Goal: Task Accomplishment & Management: Use online tool/utility

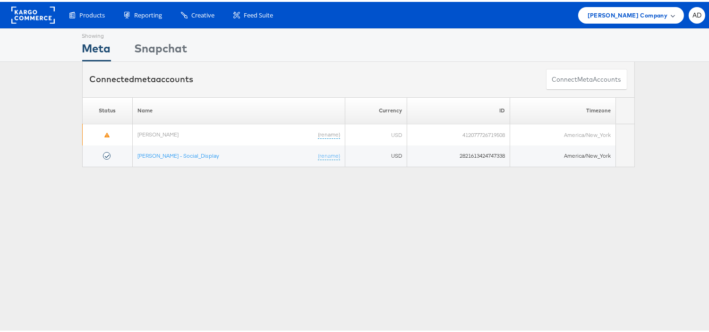
drag, startPoint x: 0, startPoint y: 0, endPoint x: 633, endPoint y: 13, distance: 633.1
click at [633, 13] on span "Belk Company" at bounding box center [627, 13] width 80 height 10
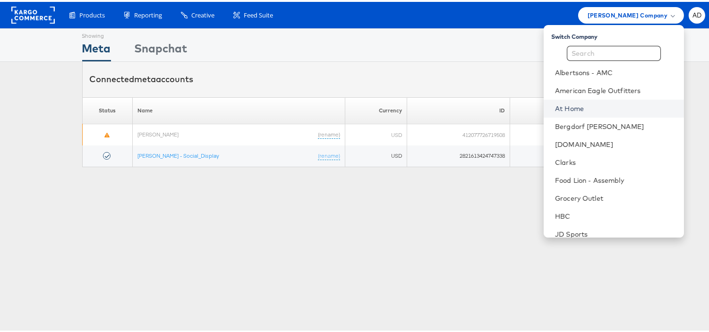
click at [555, 105] on link "At Home" at bounding box center [615, 106] width 121 height 9
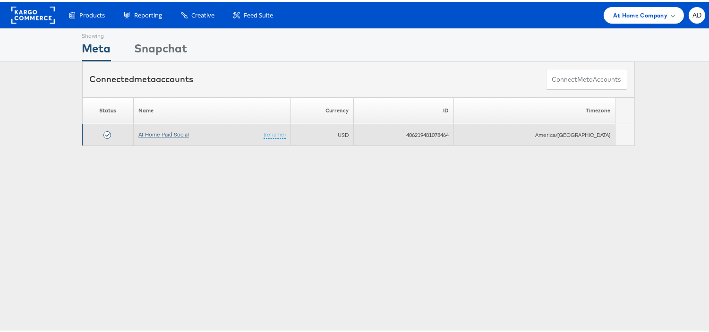
click at [177, 132] on link "At Home Paid Social" at bounding box center [163, 132] width 51 height 7
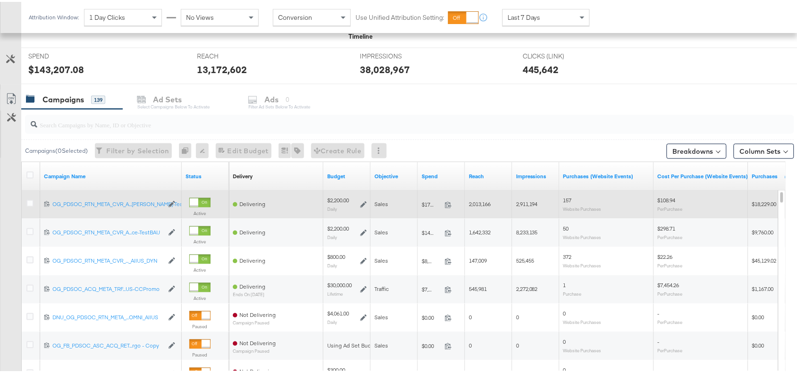
scroll to position [342, 0]
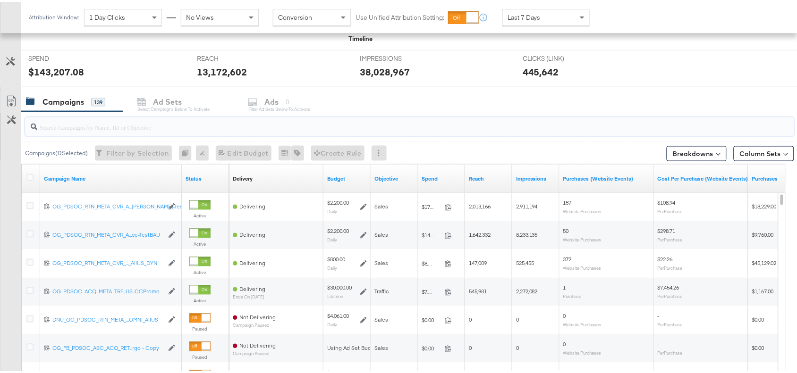
click at [109, 127] on input "search" at bounding box center [380, 121] width 687 height 18
paste input "120226381253240575"
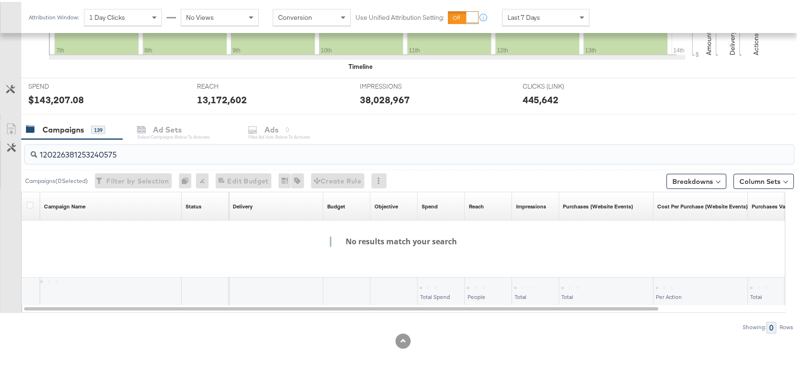
scroll to position [315, 0]
click at [261, 133] on div "Campaigns 139 Ad Sets Select Campaigns below to activate Ads 0 Filter Ad Sets b…" at bounding box center [413, 128] width 785 height 20
click at [155, 150] on input "120226381253240575" at bounding box center [380, 149] width 687 height 18
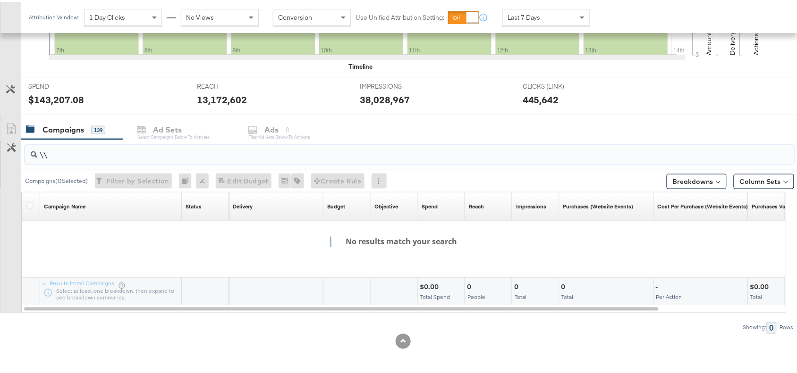
type input "\"
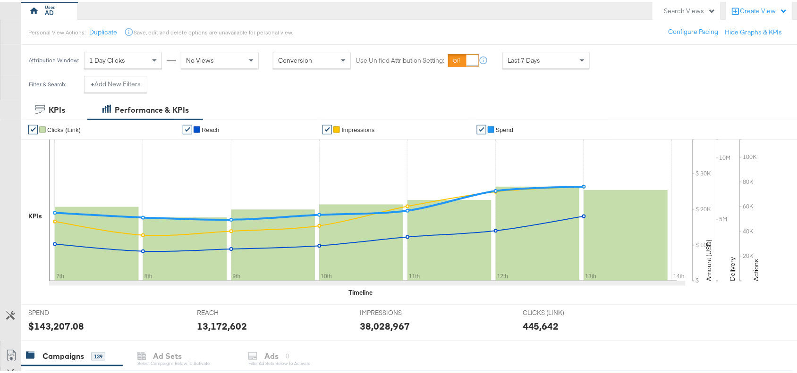
scroll to position [86, 0]
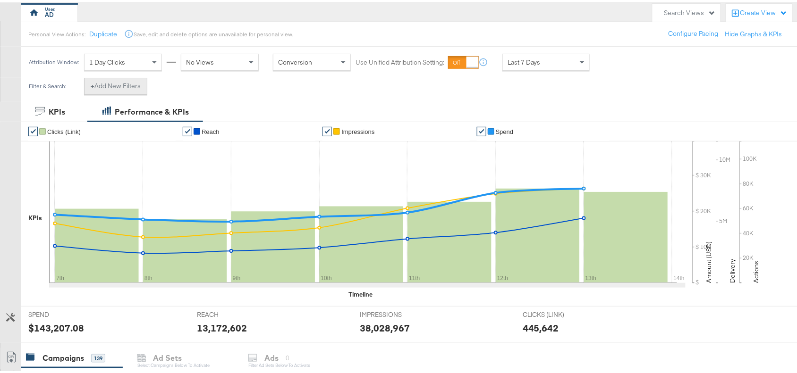
click at [125, 81] on button "+ Add New Filters" at bounding box center [115, 84] width 63 height 17
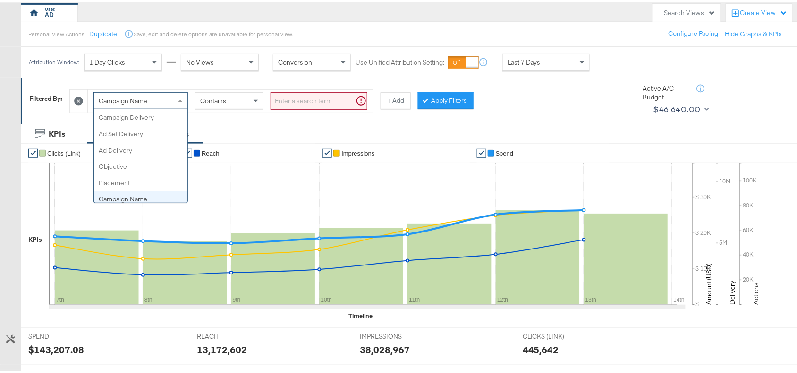
click at [171, 100] on div "Campaign Name" at bounding box center [140, 99] width 93 height 16
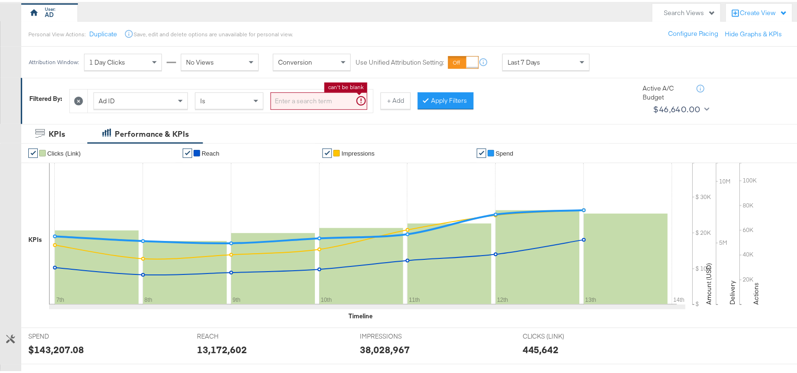
click at [317, 99] on input "search" at bounding box center [318, 99] width 97 height 17
paste input "120226381253240575"
type input "120226381253240575"
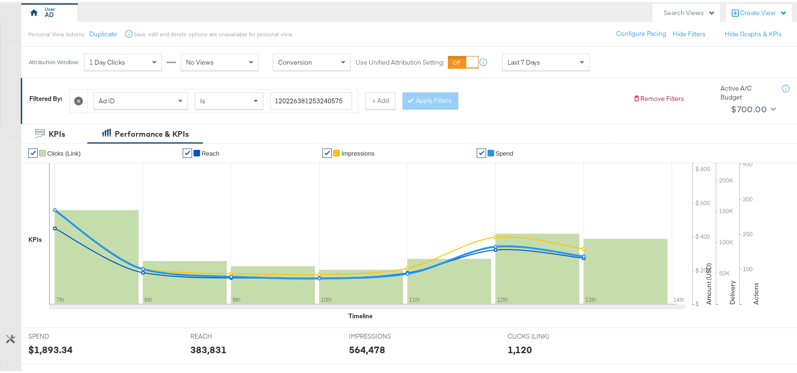
click at [430, 100] on div "Apply Filters" at bounding box center [431, 99] width 56 height 17
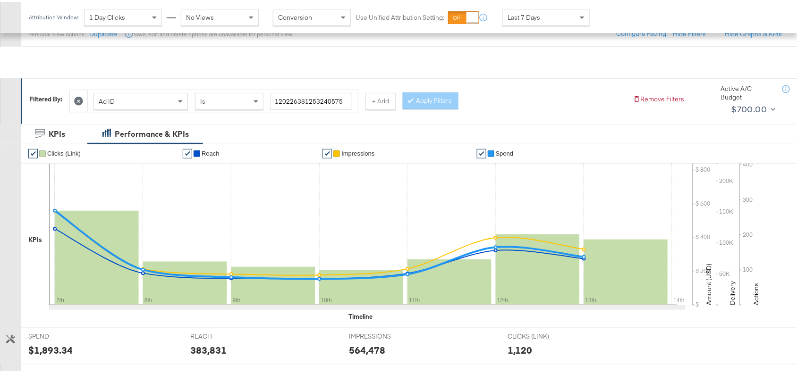
scroll to position [309, 0]
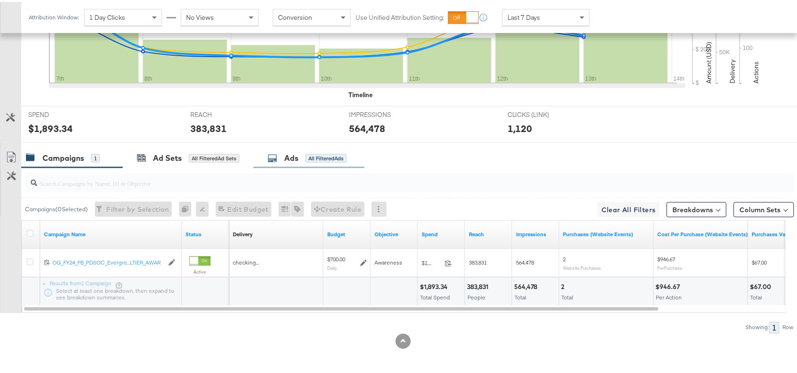
click at [294, 159] on div "Ads" at bounding box center [291, 156] width 14 height 11
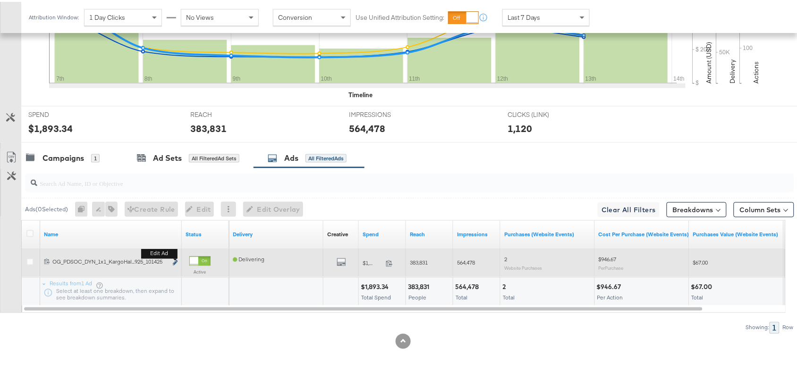
click at [175, 260] on icon "link" at bounding box center [175, 261] width 5 height 5
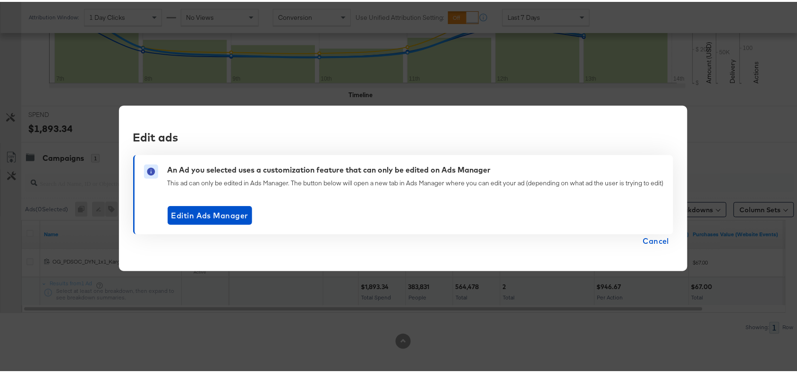
click at [659, 241] on span "Cancel" at bounding box center [656, 239] width 26 height 13
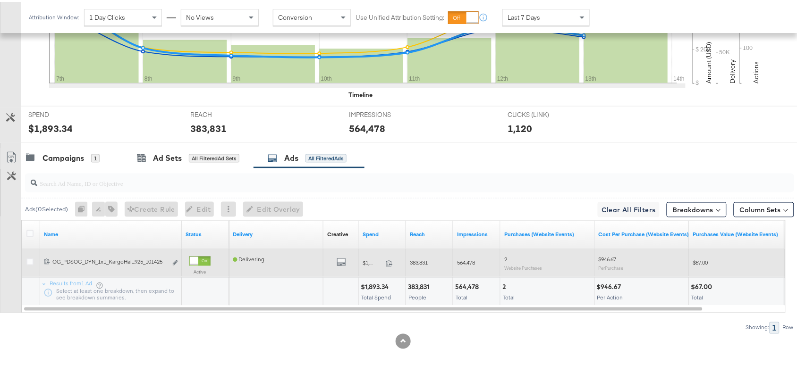
click at [336, 258] on div "All Previews" at bounding box center [341, 262] width 28 height 12
click at [341, 265] on icon "default" at bounding box center [341, 260] width 9 height 9
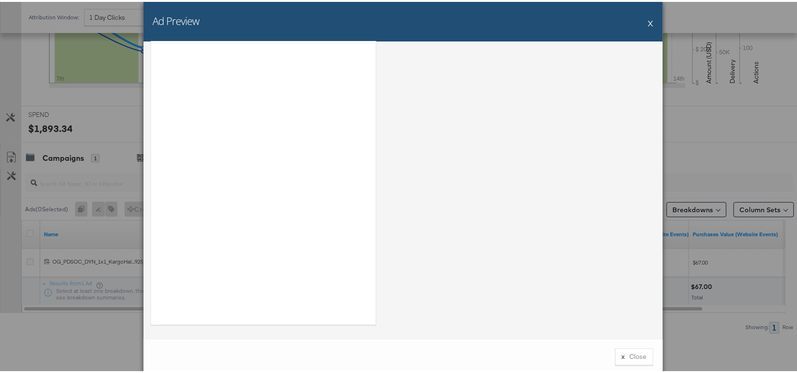
scroll to position [0, 0]
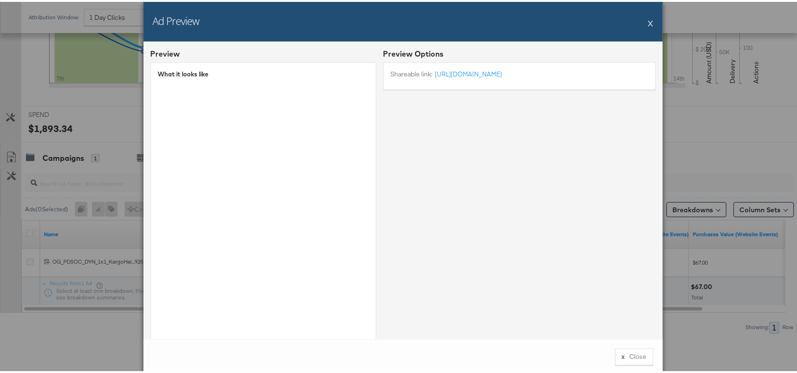
click at [650, 27] on div "Ad Preview X" at bounding box center [402, 20] width 519 height 40
click at [648, 20] on button "X" at bounding box center [650, 21] width 5 height 19
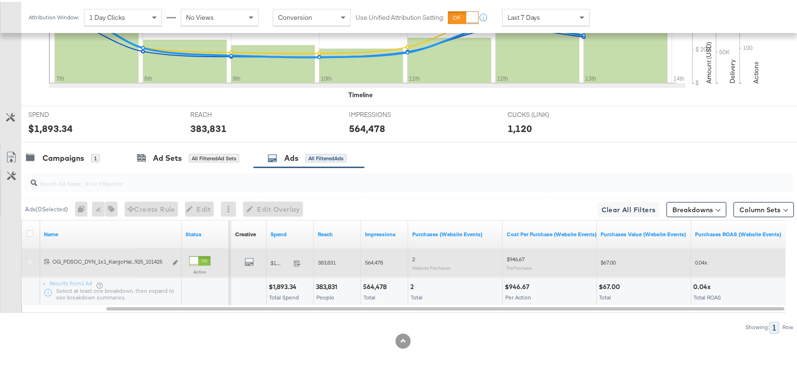
click at [29, 261] on icon at bounding box center [29, 260] width 7 height 7
click at [0, 0] on input "checkbox" at bounding box center [0, 0] width 0 height 0
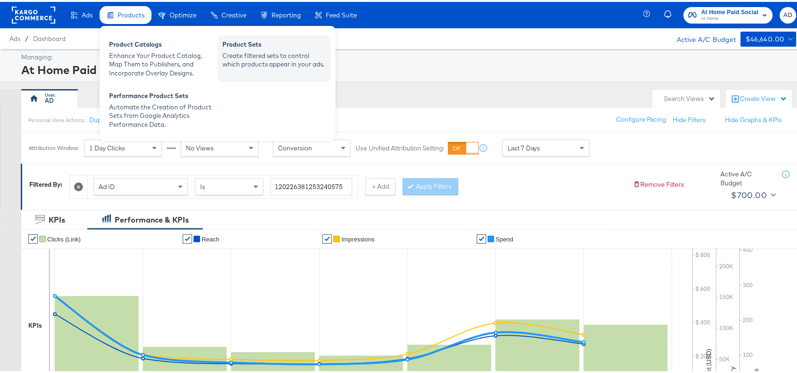
click at [262, 62] on div "Create filtered sets to control which products appear in your ads." at bounding box center [274, 58] width 104 height 17
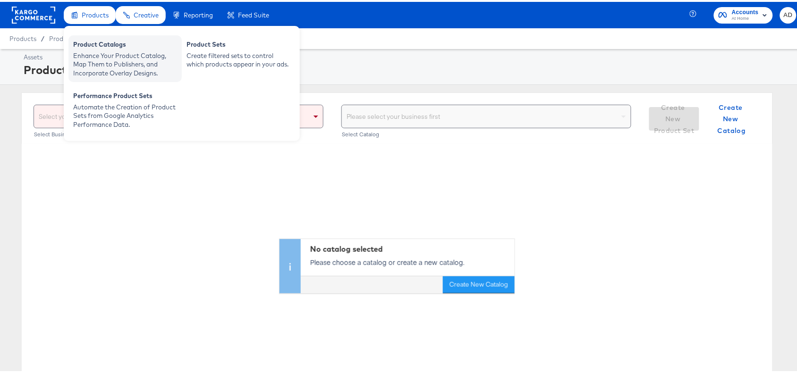
click at [109, 43] on div "Product Catalogs" at bounding box center [125, 43] width 104 height 11
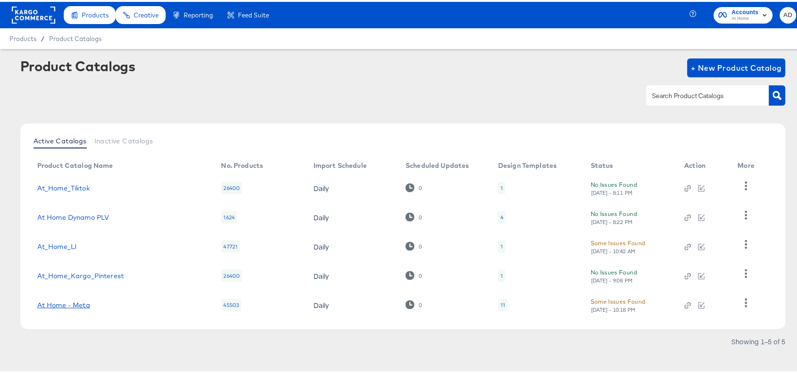
scroll to position [6, 0]
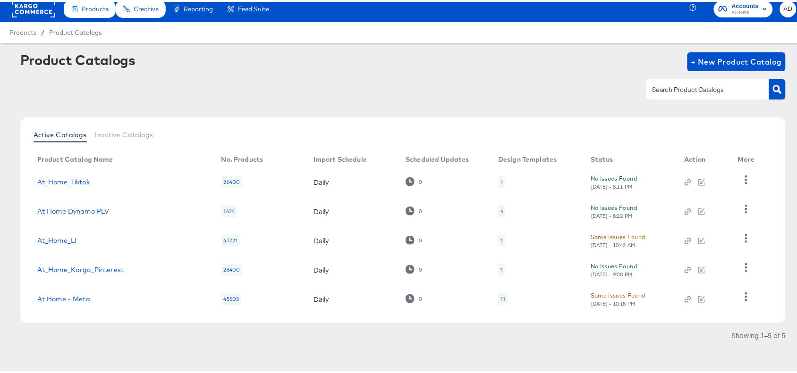
click at [716, 331] on div "Showing 1–5 of 5" at bounding box center [758, 333] width 55 height 7
click at [67, 297] on link "At Home - Meta" at bounding box center [63, 298] width 53 height 8
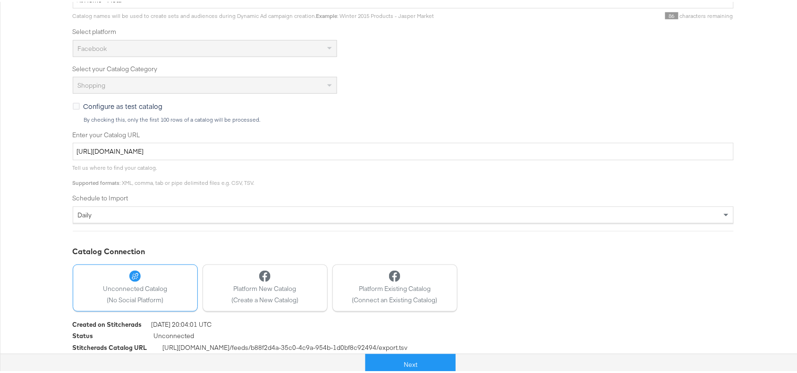
scroll to position [217, 0]
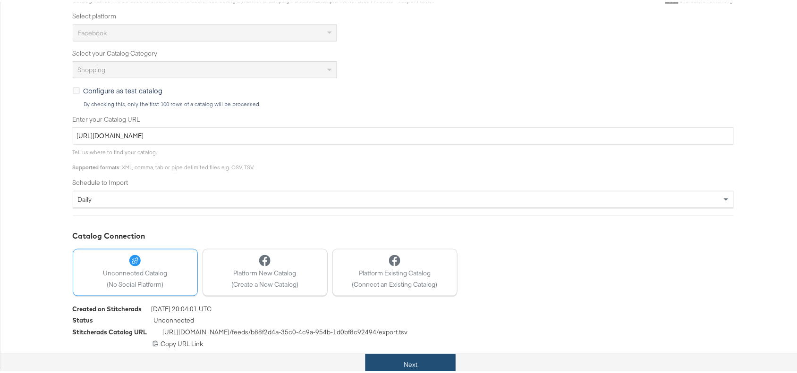
click at [397, 331] on button "Next" at bounding box center [410, 363] width 90 height 21
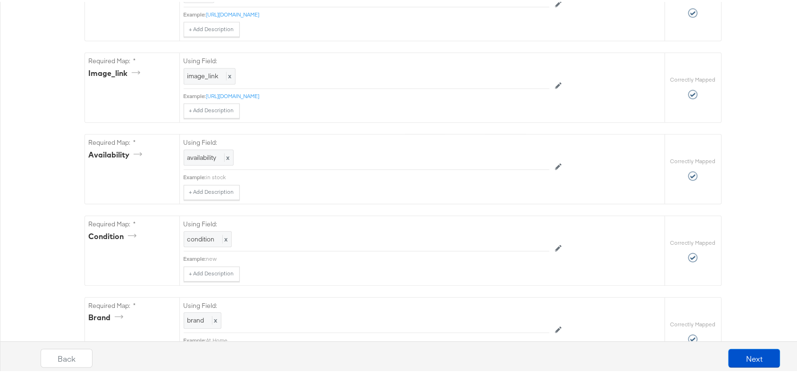
scroll to position [588, 0]
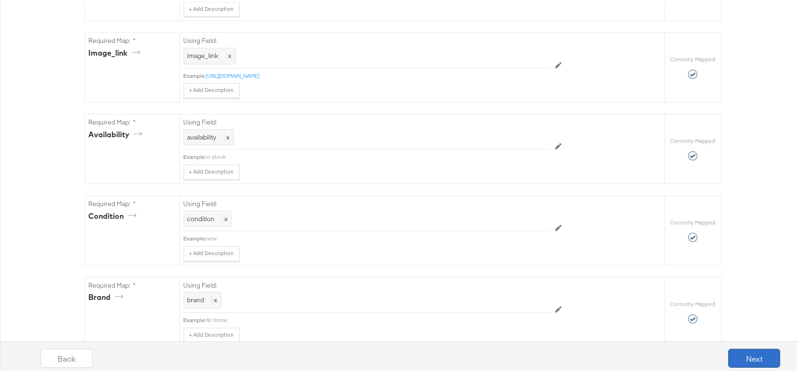
click at [716, 331] on button "Next" at bounding box center [754, 356] width 52 height 19
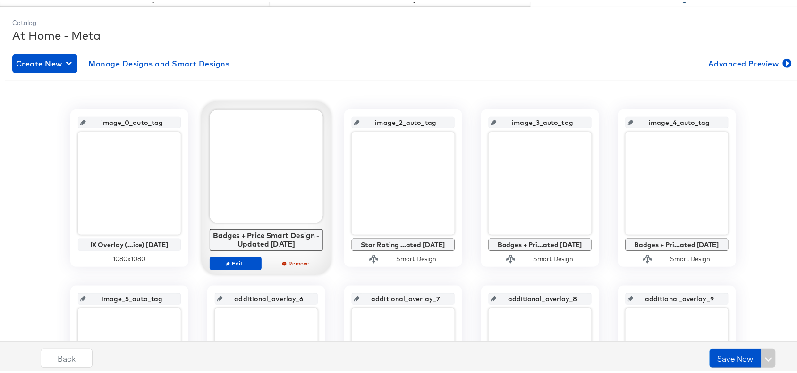
scroll to position [118, 0]
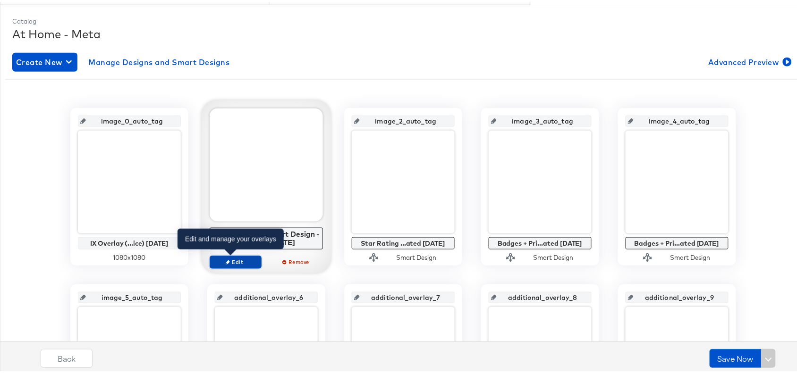
click at [234, 262] on span "Edit" at bounding box center [234, 260] width 43 height 7
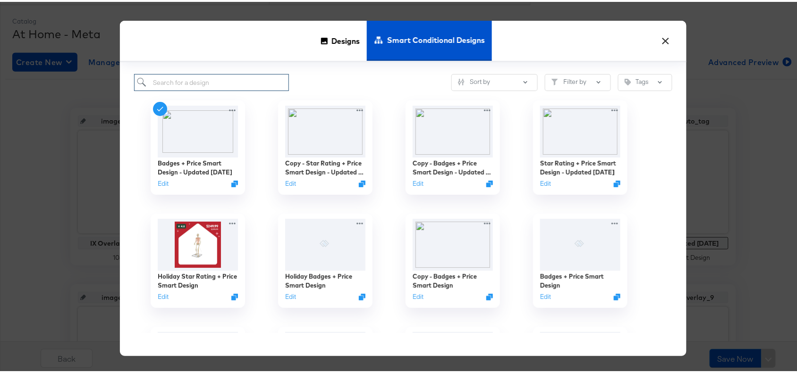
click at [270, 82] on input "search" at bounding box center [211, 80] width 155 height 17
paste input "Badges + Price Smart Design - Updated [DATE]"
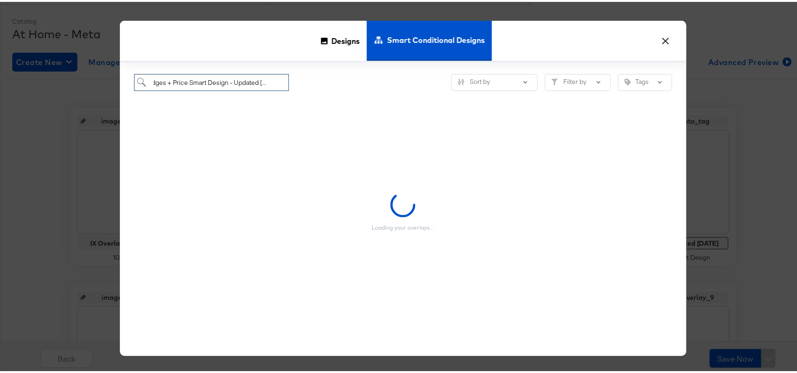
type input "Badges + Price Smart Design - Updated [DATE]"
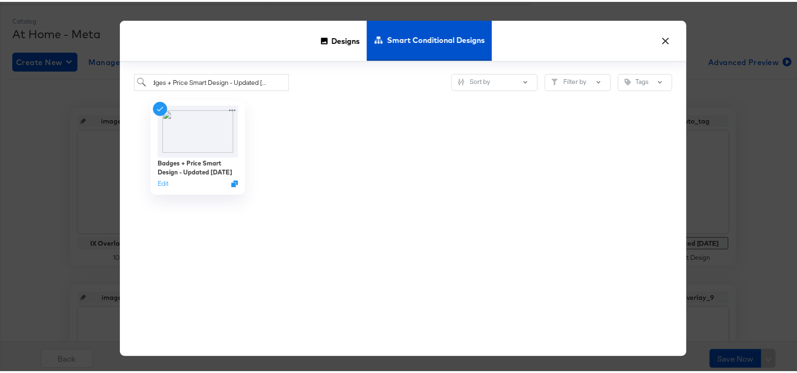
scroll to position [0, 0]
click at [664, 41] on button "×" at bounding box center [666, 36] width 17 height 17
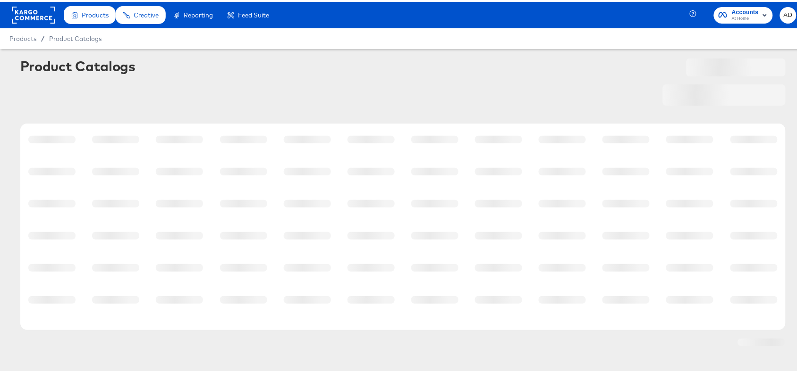
scroll to position [6, 0]
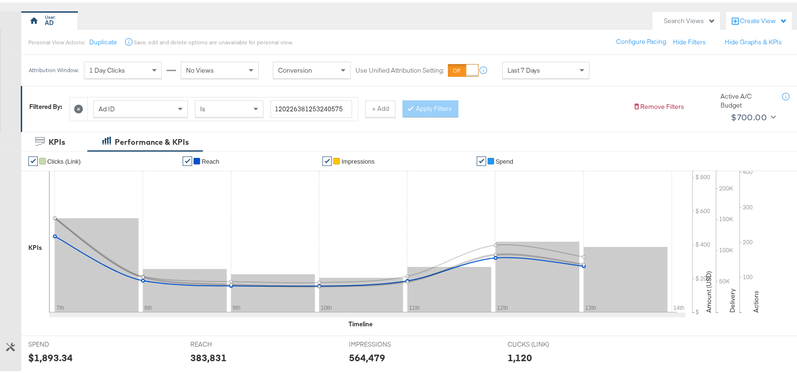
scroll to position [77, 0]
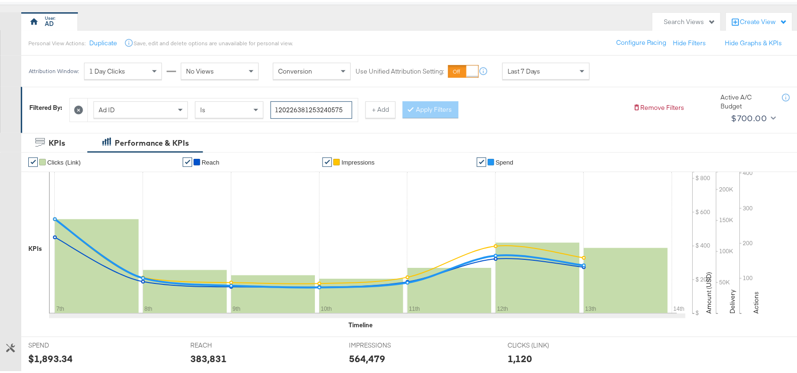
click at [348, 109] on input "120226381253240575" at bounding box center [311, 108] width 82 height 17
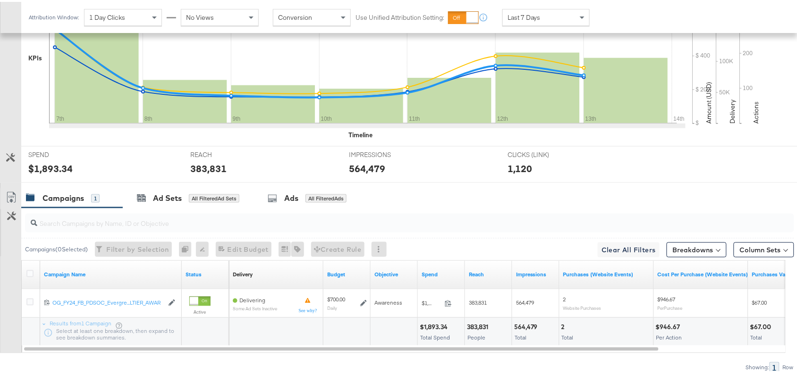
scroll to position [309, 0]
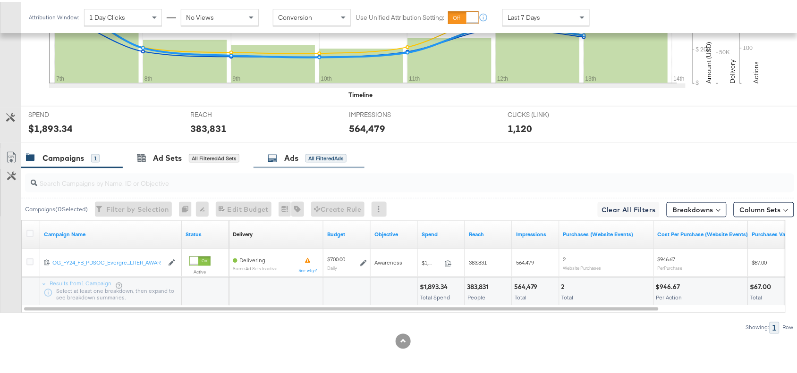
click at [300, 150] on div "Ads All Filtered Ads" at bounding box center [308, 156] width 111 height 20
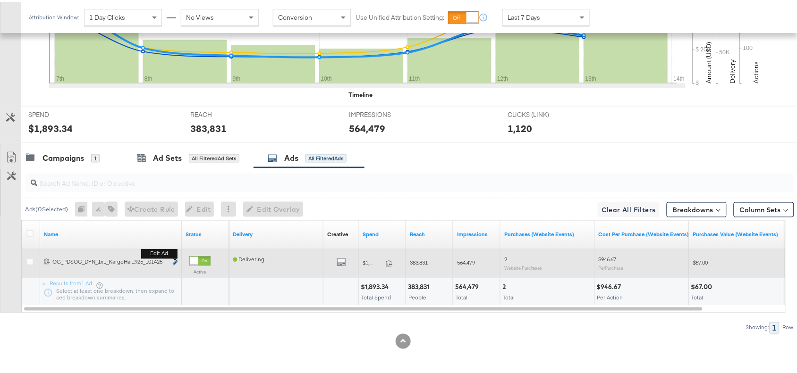
click at [175, 259] on button "Edit ad" at bounding box center [175, 262] width 6 height 10
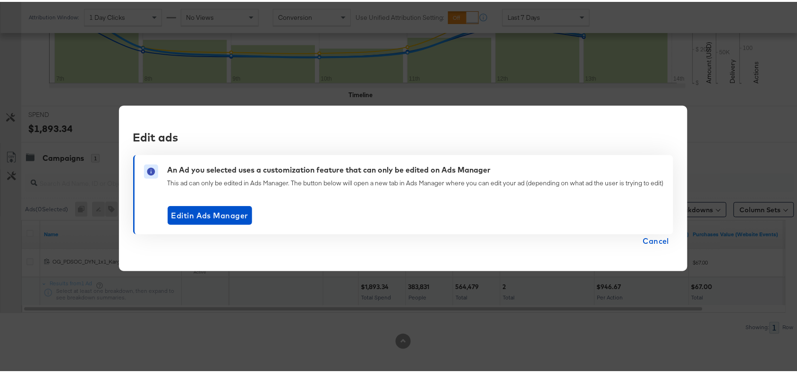
click at [657, 239] on span "Cancel" at bounding box center [656, 239] width 26 height 13
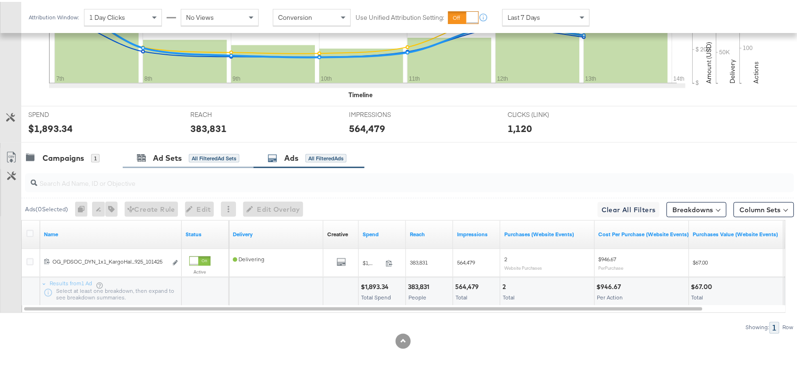
scroll to position [0, 0]
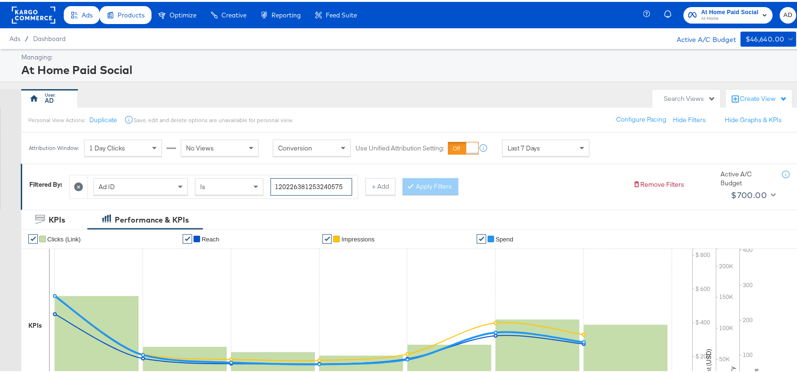
click at [352, 180] on input "120226381253240575" at bounding box center [311, 185] width 82 height 17
paste input "Sell Products - 6/30/2"
click at [438, 184] on button "Apply Filters" at bounding box center [431, 185] width 56 height 17
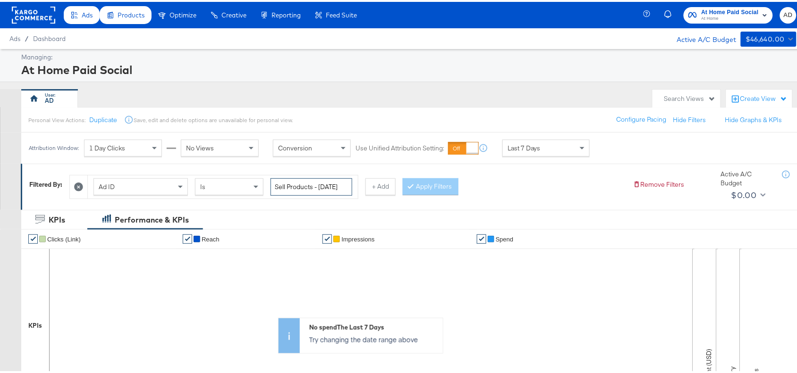
click at [348, 183] on input "Sell Products - [DATE]" at bounding box center [311, 185] width 82 height 17
paste input "12022638125325057"
click at [443, 189] on button "Apply Filters" at bounding box center [431, 185] width 56 height 17
click at [338, 186] on input "Sell Products - 6/30/120226381253250575" at bounding box center [311, 185] width 82 height 17
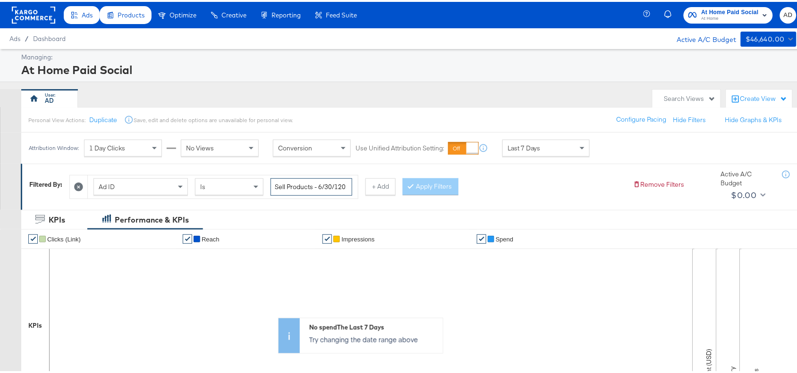
click at [338, 186] on input "Sell Products - 6/30/120226381253250575" at bounding box center [311, 185] width 82 height 17
paste input "search"
click at [426, 183] on button "Apply Filters" at bounding box center [431, 185] width 56 height 17
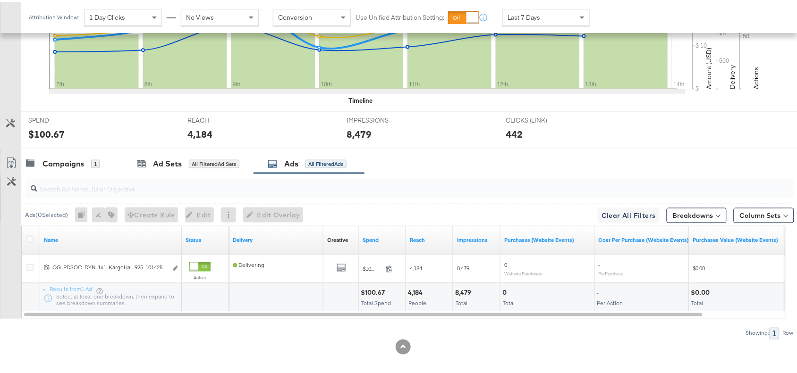
scroll to position [309, 0]
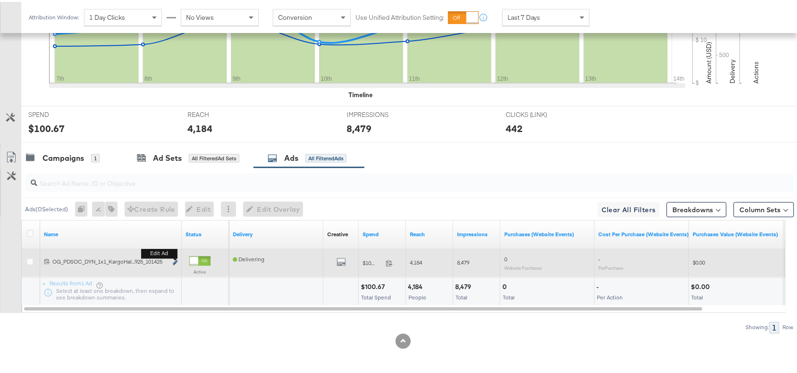
click at [175, 261] on icon "link" at bounding box center [175, 261] width 5 height 5
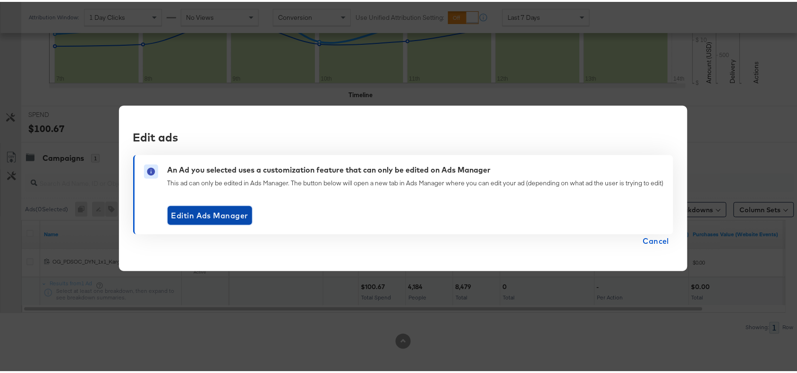
click at [203, 211] on span "Edit in Ads Manager" at bounding box center [209, 213] width 77 height 13
click at [651, 243] on span "Cancel" at bounding box center [656, 239] width 26 height 13
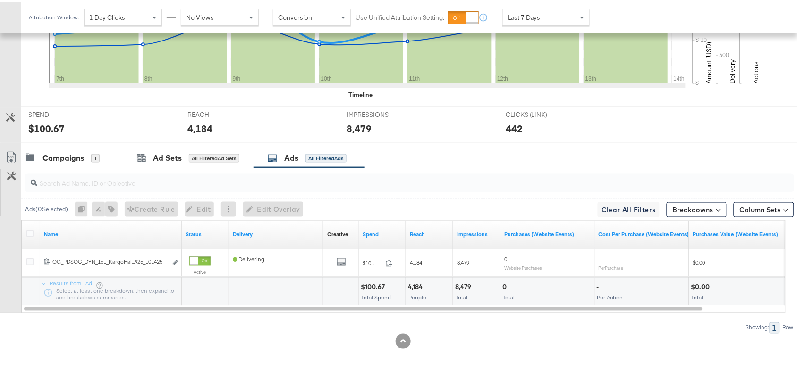
scroll to position [0, 0]
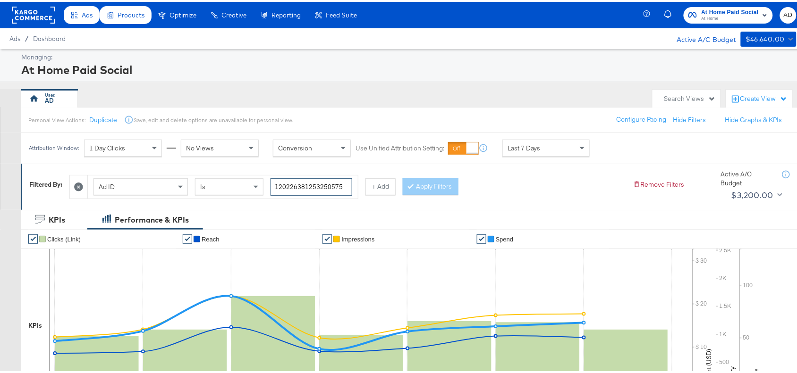
click at [345, 183] on input "120226381253250575" at bounding box center [311, 185] width 82 height 17
paste input "8"
type input "120226381253280575"
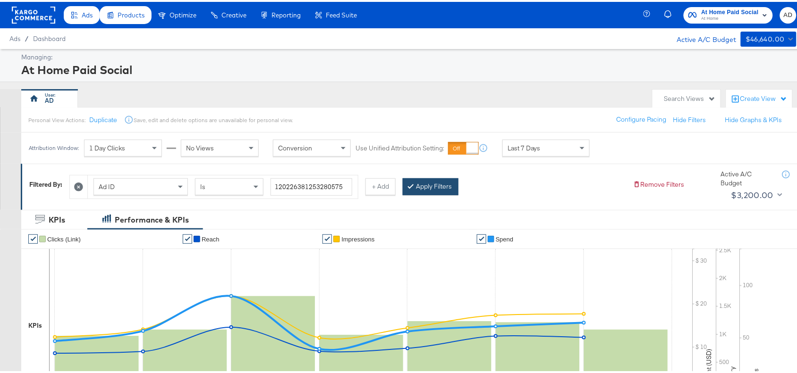
click at [412, 182] on button "Apply Filters" at bounding box center [431, 185] width 56 height 17
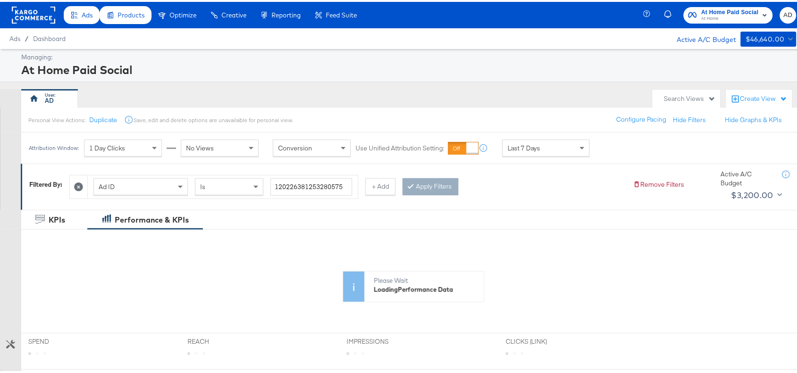
scroll to position [228, 0]
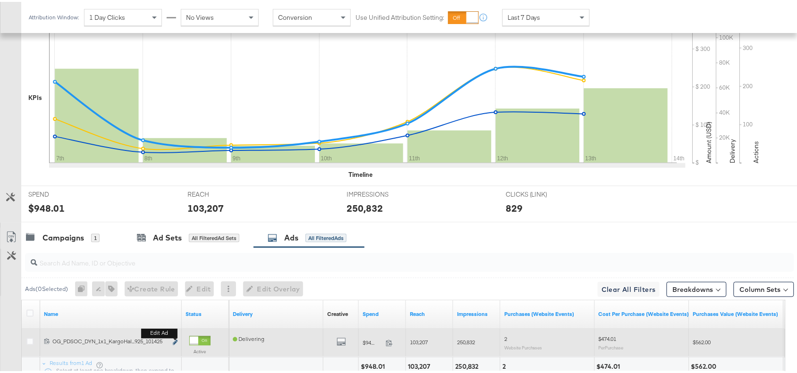
click at [174, 331] on icon "link" at bounding box center [175, 340] width 5 height 5
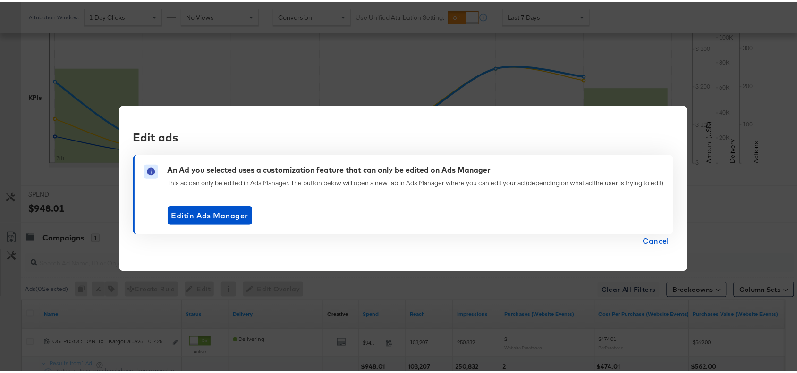
click at [654, 242] on span "Cancel" at bounding box center [656, 239] width 26 height 13
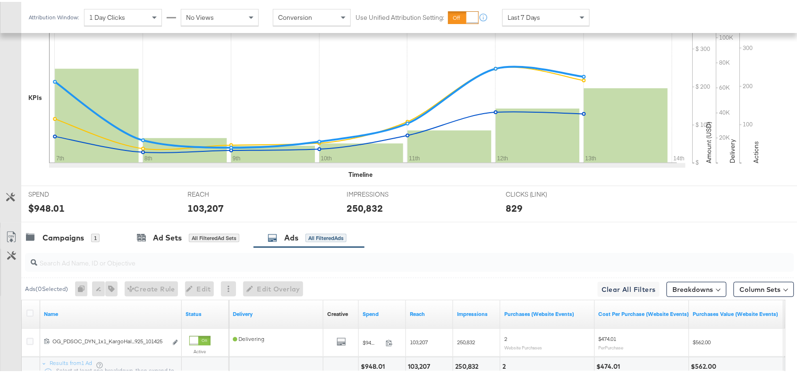
scroll to position [309, 0]
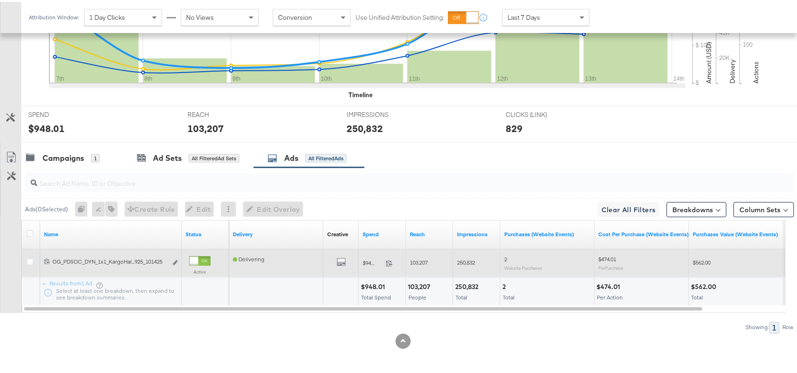
click at [336, 260] on div "All Previews" at bounding box center [341, 262] width 28 height 12
click at [174, 260] on icon "link" at bounding box center [175, 261] width 5 height 5
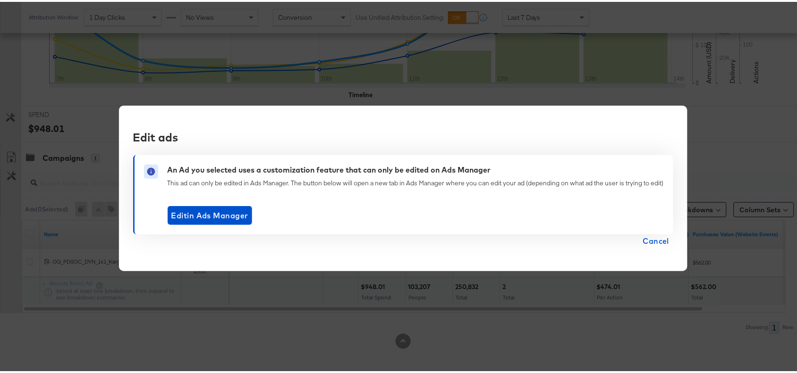
click at [655, 237] on span "Cancel" at bounding box center [656, 239] width 26 height 13
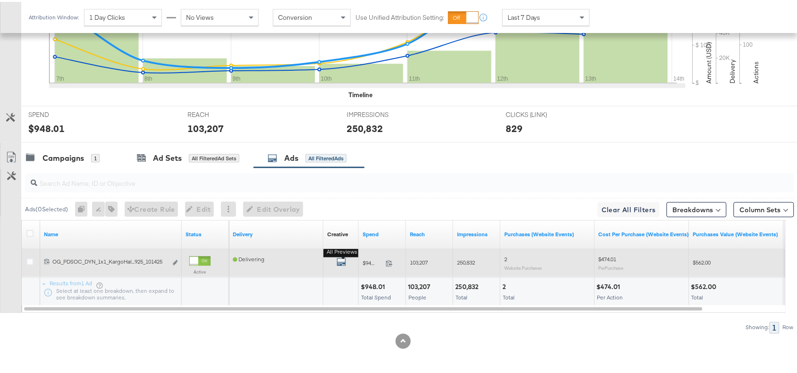
click at [343, 263] on icon "default" at bounding box center [341, 260] width 9 height 9
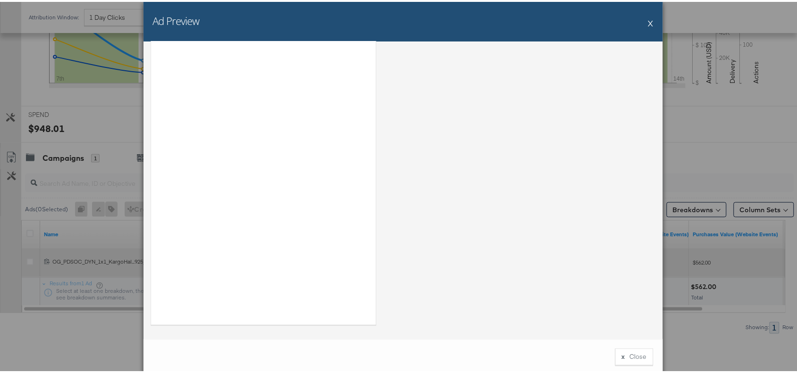
scroll to position [0, 0]
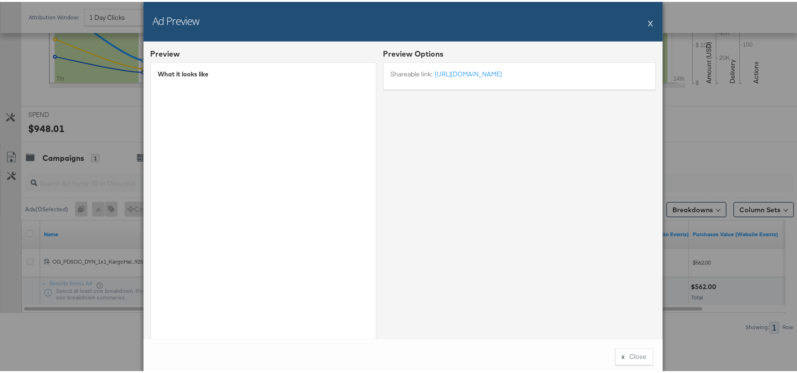
click at [648, 19] on button "X" at bounding box center [650, 21] width 5 height 19
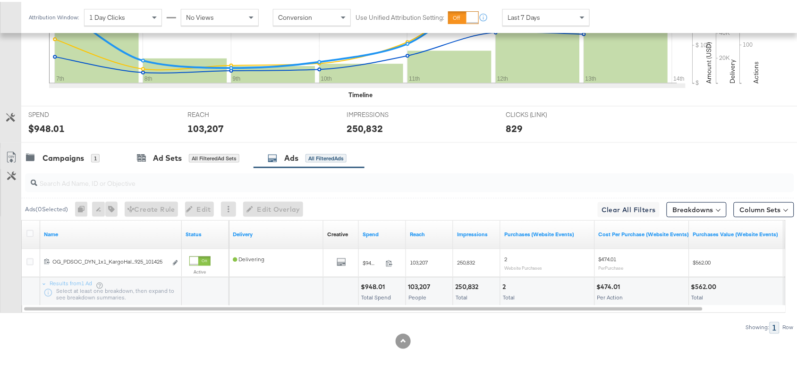
click at [481, 162] on div "Campaigns 1 Ad Sets All Filtered Ad Sets Ads All Filtered Ads" at bounding box center [413, 156] width 785 height 20
